Goal: Transaction & Acquisition: Subscribe to service/newsletter

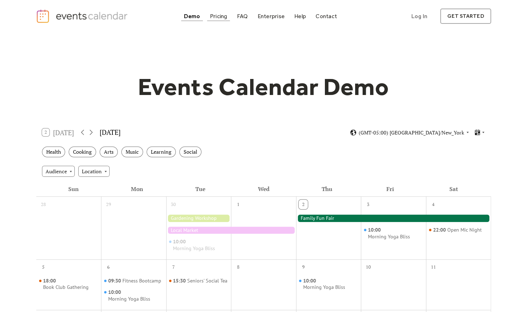
click at [219, 16] on div "Pricing" at bounding box center [218, 16] width 17 height 4
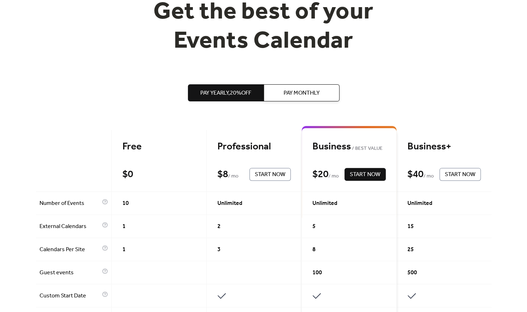
scroll to position [107, 0]
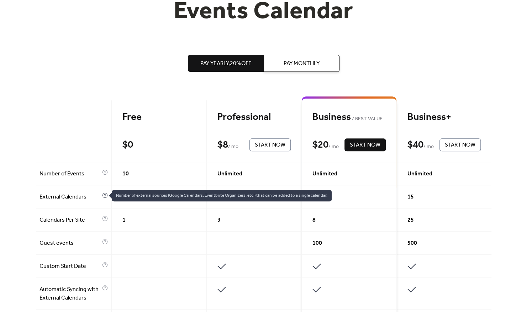
click at [102, 196] on icon at bounding box center [105, 195] width 6 height 6
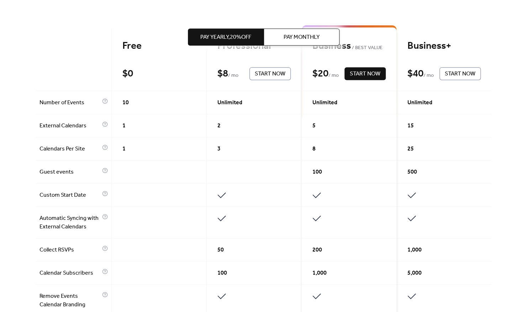
scroll to position [0, 0]
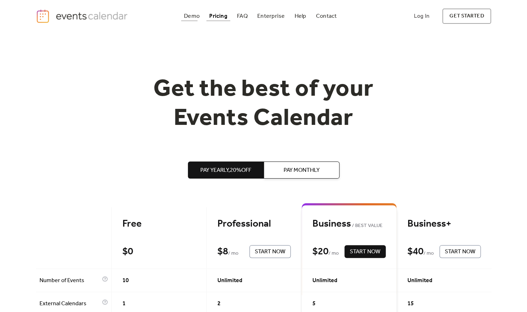
click at [192, 9] on div "Demo Pricing FAQ Enterprise Help Contact Log In Get Started Log In get started" at bounding box center [263, 16] width 455 height 15
click at [193, 14] on div "Demo" at bounding box center [192, 16] width 16 height 4
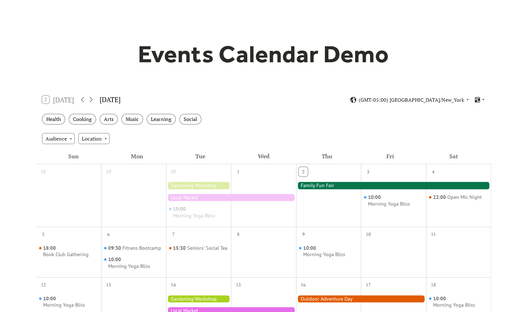
scroll to position [107, 0]
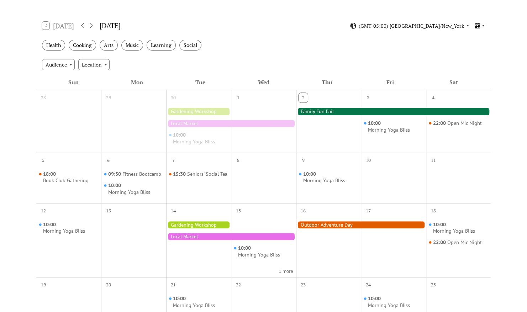
click at [331, 112] on div at bounding box center [393, 111] width 195 height 7
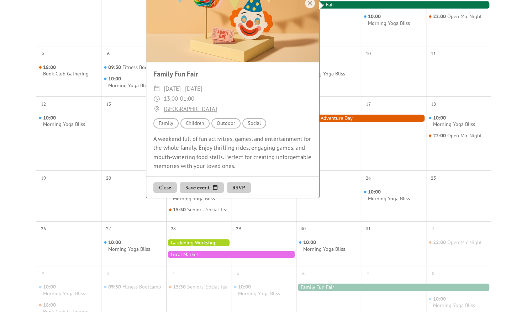
scroll to position [213, 0]
click at [380, 85] on div at bounding box center [393, 77] width 65 height 34
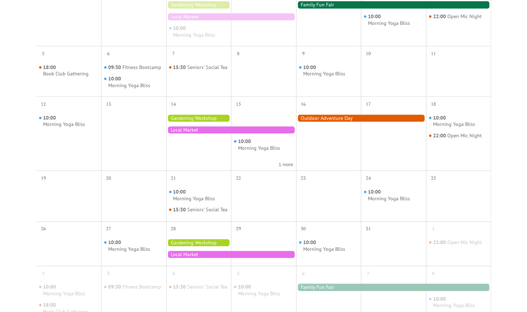
click at [191, 116] on div at bounding box center [198, 118] width 65 height 7
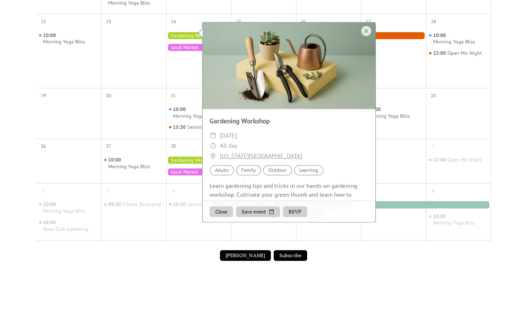
scroll to position [320, 0]
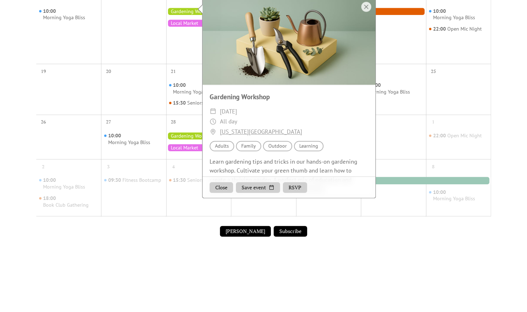
click at [361, 216] on div "7" at bounding box center [393, 187] width 65 height 57
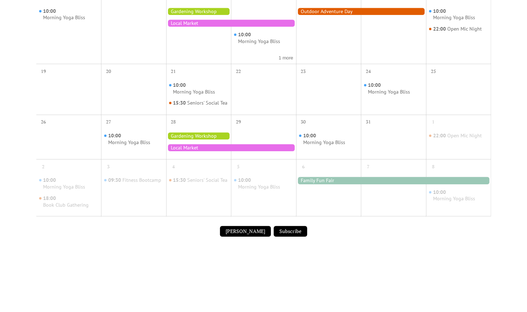
click at [218, 139] on div at bounding box center [198, 135] width 65 height 7
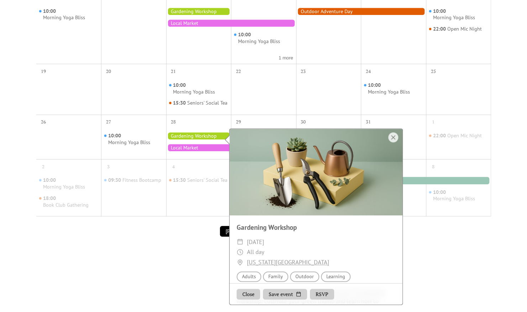
click at [203, 151] on div at bounding box center [231, 147] width 130 height 7
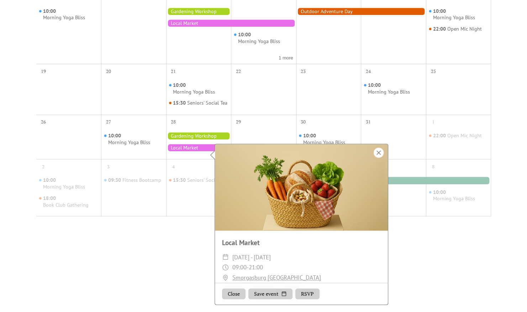
click at [379, 154] on div at bounding box center [378, 153] width 10 height 10
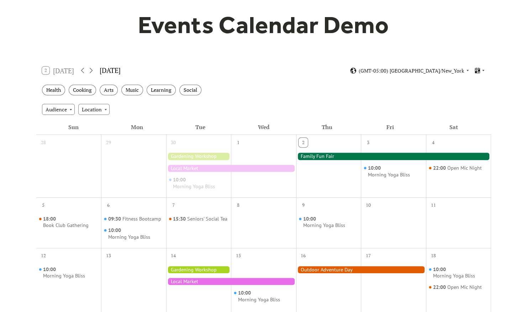
scroll to position [36, 0]
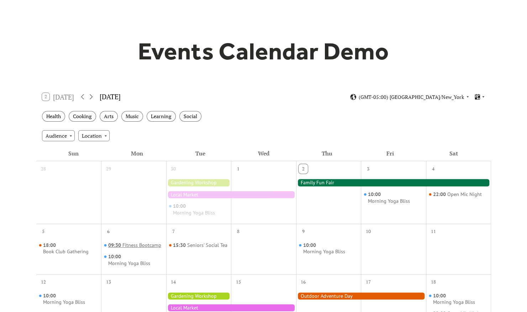
click at [149, 245] on div "Fitness Bootcamp" at bounding box center [141, 245] width 39 height 7
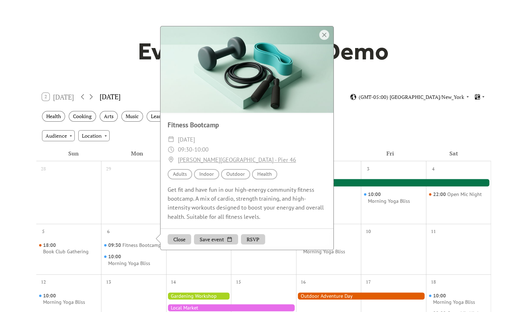
drag, startPoint x: 324, startPoint y: 40, endPoint x: 319, endPoint y: 52, distance: 13.1
click at [324, 40] on div at bounding box center [324, 35] width 10 height 10
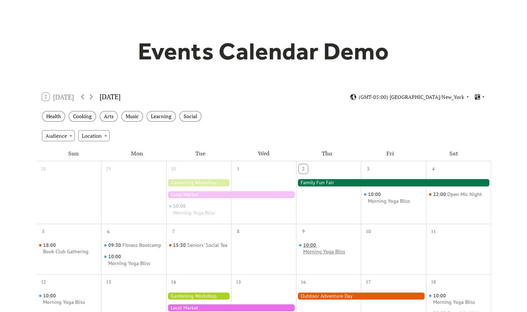
click at [309, 250] on div "Morning Yoga Bliss" at bounding box center [324, 251] width 42 height 7
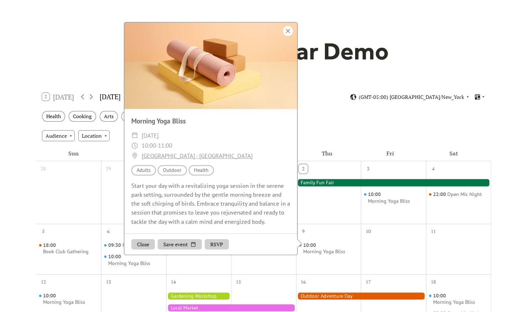
click at [287, 36] on div at bounding box center [288, 31] width 10 height 10
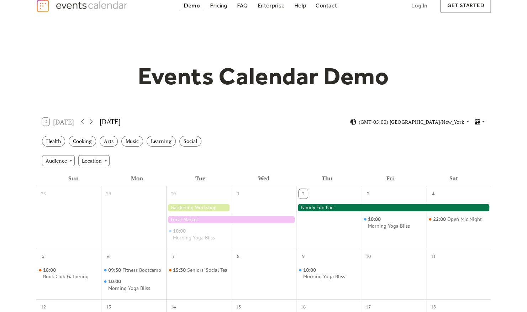
scroll to position [0, 0]
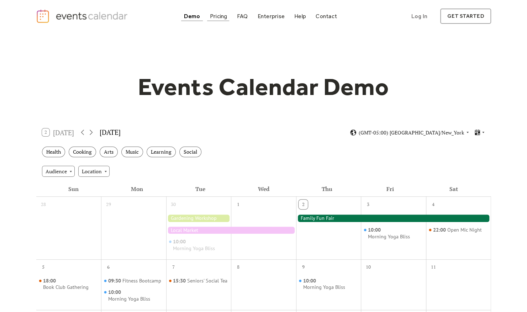
click at [223, 20] on link "Pricing" at bounding box center [218, 16] width 23 height 10
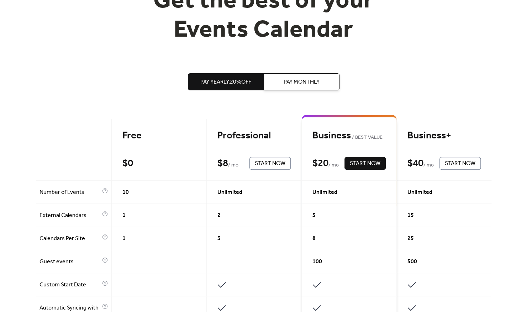
scroll to position [142, 0]
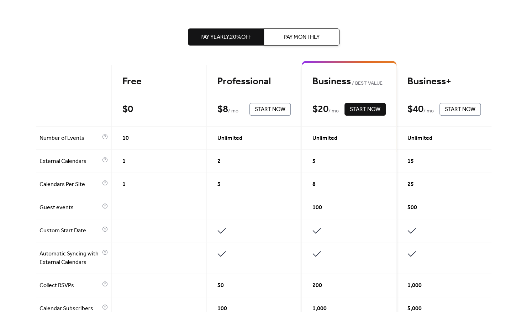
click at [266, 110] on span "Start Now" at bounding box center [270, 109] width 31 height 9
